Goal: Task Accomplishment & Management: Manage account settings

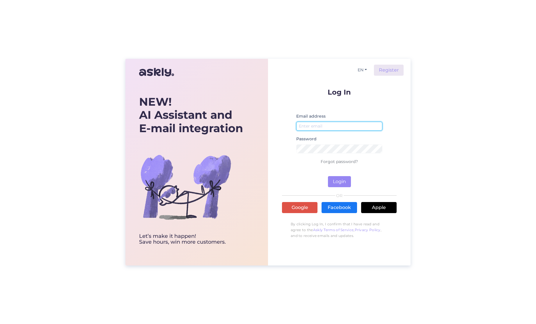
click at [352, 127] on input "email" at bounding box center [339, 126] width 86 height 9
type input "[EMAIL_ADDRESS][DOMAIN_NAME]"
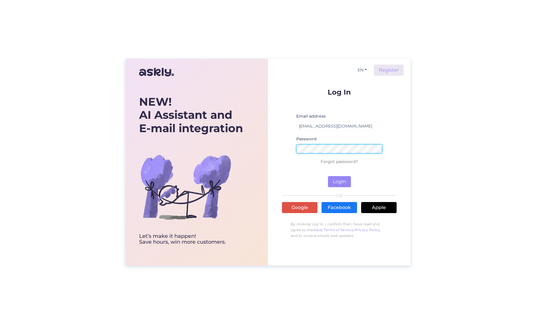
click at [328, 176] on button "Login" at bounding box center [339, 181] width 23 height 11
click at [342, 184] on button "Login" at bounding box center [339, 181] width 23 height 11
click at [366, 140] on div "Password Wrong password" at bounding box center [339, 146] width 86 height 23
click at [333, 162] on link "Forgot password?" at bounding box center [338, 161] width 37 height 5
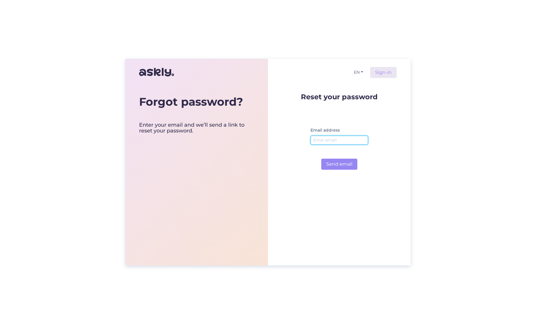
click at [329, 141] on input "email" at bounding box center [339, 140] width 58 height 9
type input "[EMAIL_ADDRESS][DOMAIN_NAME]"
click at [332, 162] on button "Send email" at bounding box center [339, 163] width 36 height 11
